Goal: Find specific page/section

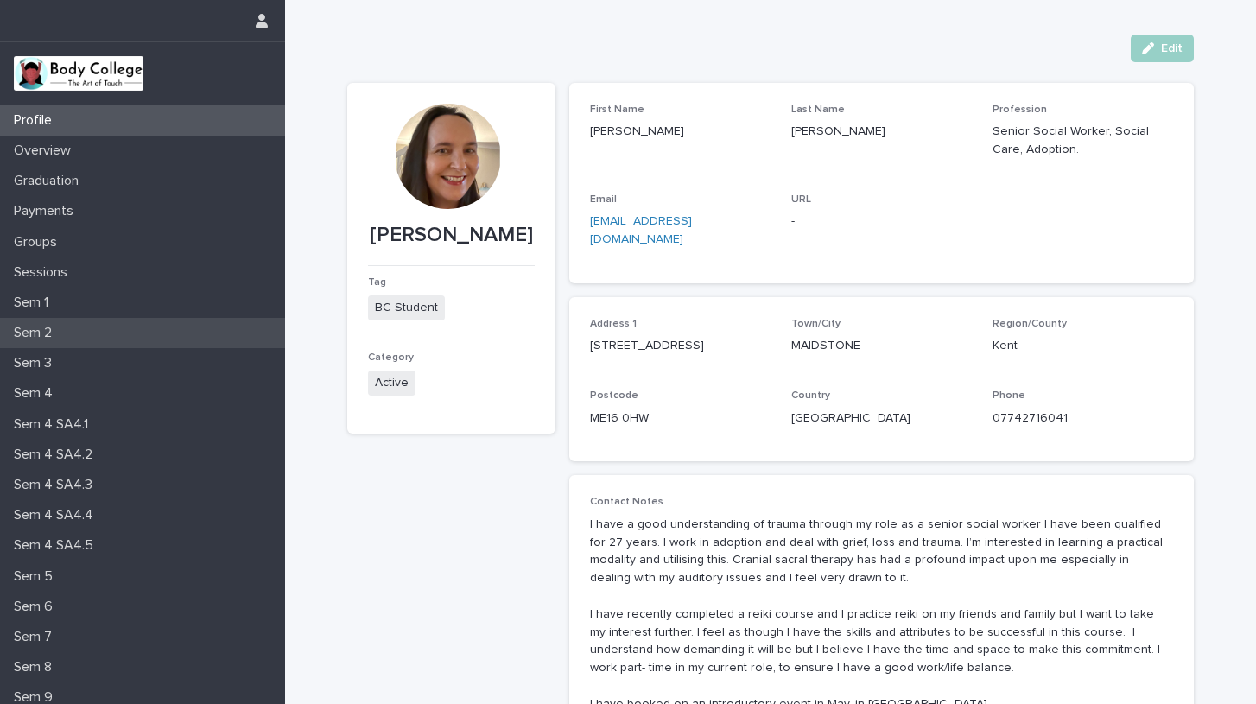
click at [42, 330] on p "Sem 2" at bounding box center [36, 333] width 59 height 16
